Goal: Go to known website: Access a specific website the user already knows

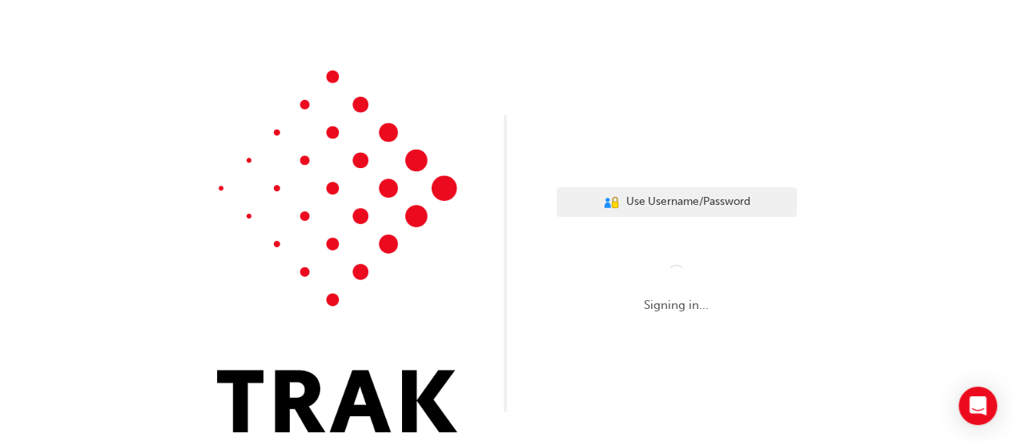
scroll to position [40, 0]
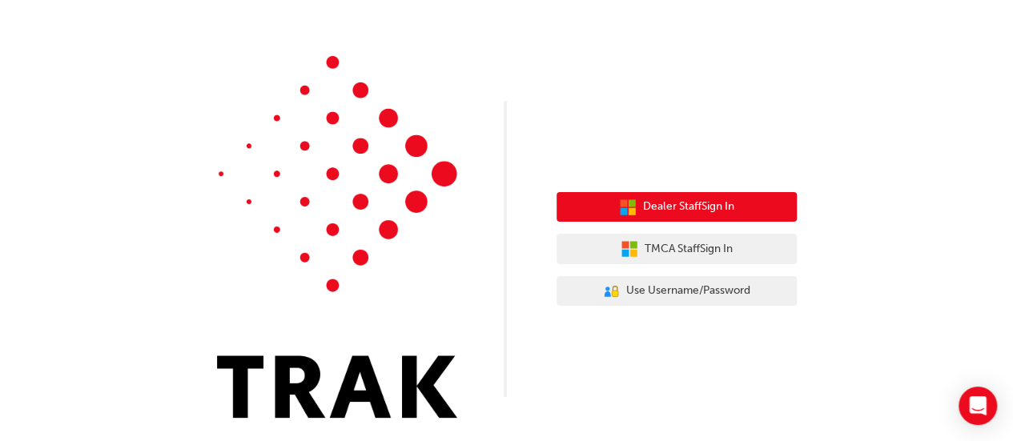
click at [665, 211] on span "Dealer Staff Sign In" at bounding box center [688, 207] width 91 height 18
